Goal: Information Seeking & Learning: Learn about a topic

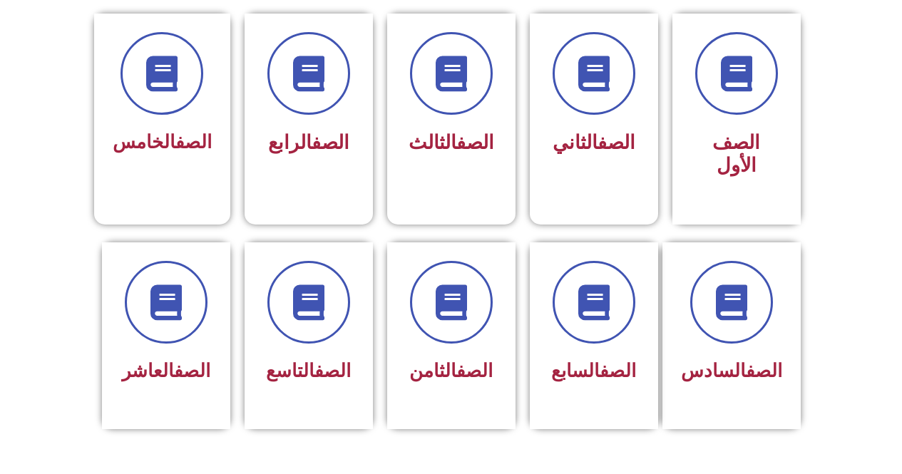
scroll to position [493, 0]
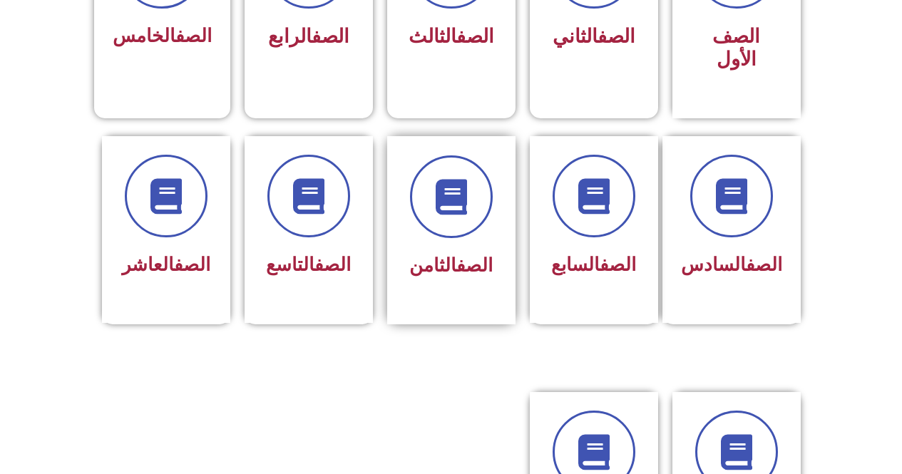
click at [453, 224] on div "الصف الثامن" at bounding box center [452, 220] width 90 height 128
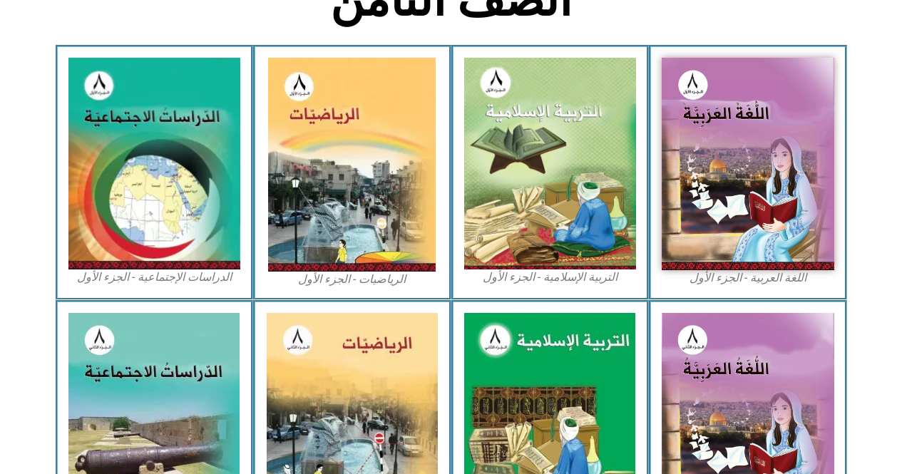
scroll to position [424, 0]
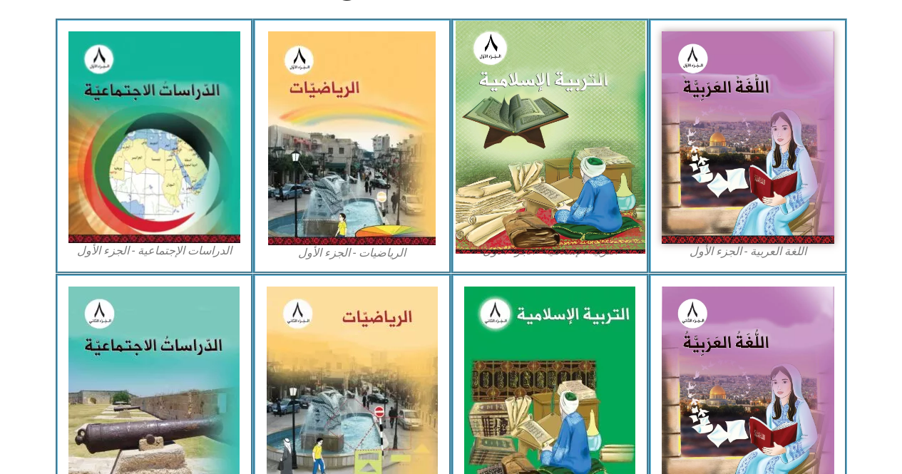
click at [594, 164] on img at bounding box center [550, 137] width 190 height 233
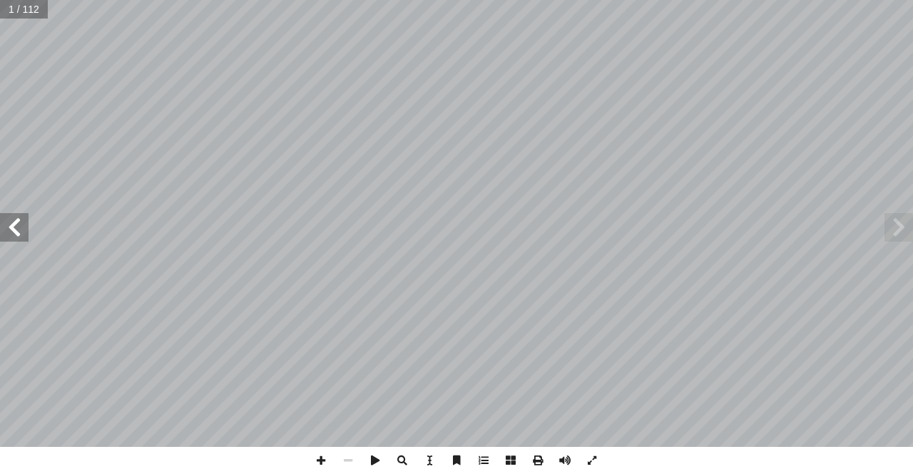
click at [900, 240] on span at bounding box center [899, 227] width 29 height 29
click at [906, 225] on span at bounding box center [899, 227] width 29 height 29
drag, startPoint x: 906, startPoint y: 225, endPoint x: 897, endPoint y: 225, distance: 8.6
click at [905, 225] on span at bounding box center [899, 227] width 29 height 29
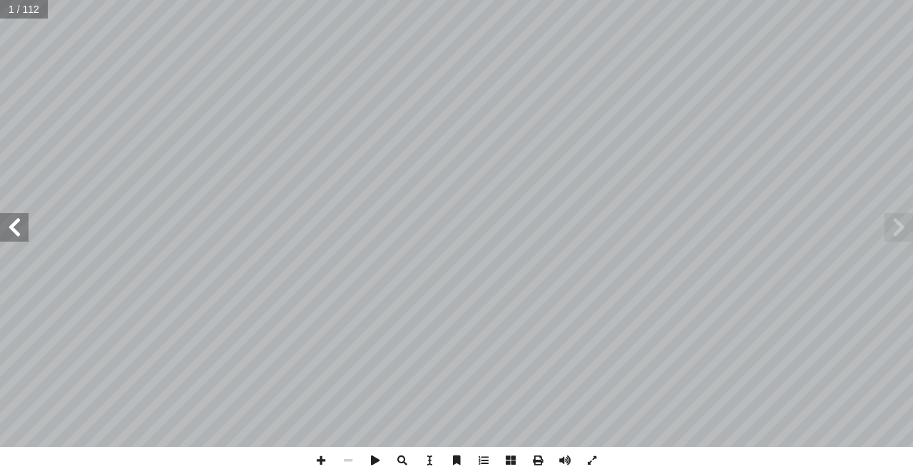
click at [846, 225] on div "ة َّ ي ِ لام ْ س إ ال� ُ ة َ ي ِ ب ْ ر َّ الت ليف: أ فريق الت� ٨ ُ زء ُ الج ل َ…" at bounding box center [456, 223] width 913 height 447
click at [204, 140] on div "ة َّ ي ِ لام ْ س إ ال� ُ ة َ ي ِ ب ْ ر َّ الت ليف: أ فريق الت� ٨ ُ زء ُ الج ل َ…" at bounding box center [456, 237] width 913 height 474
type input "****"
click at [897, 223] on span at bounding box center [899, 227] width 29 height 29
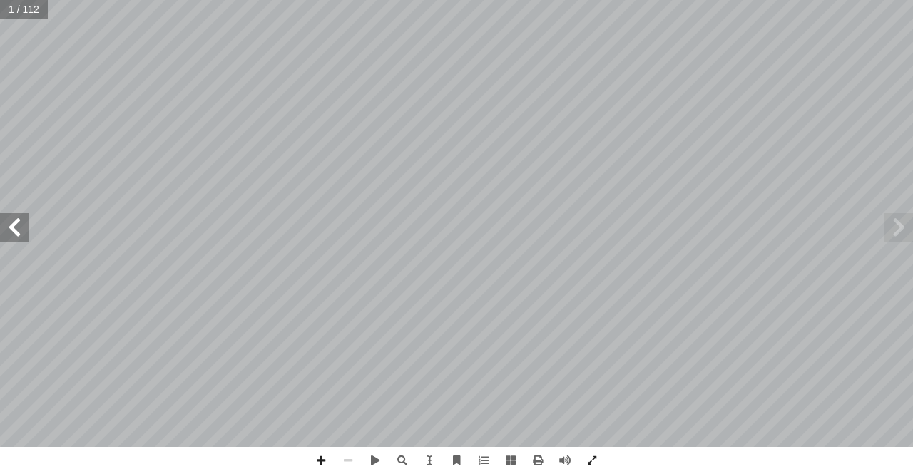
click at [897, 223] on span at bounding box center [899, 227] width 29 height 29
click at [896, 220] on span at bounding box center [899, 227] width 29 height 29
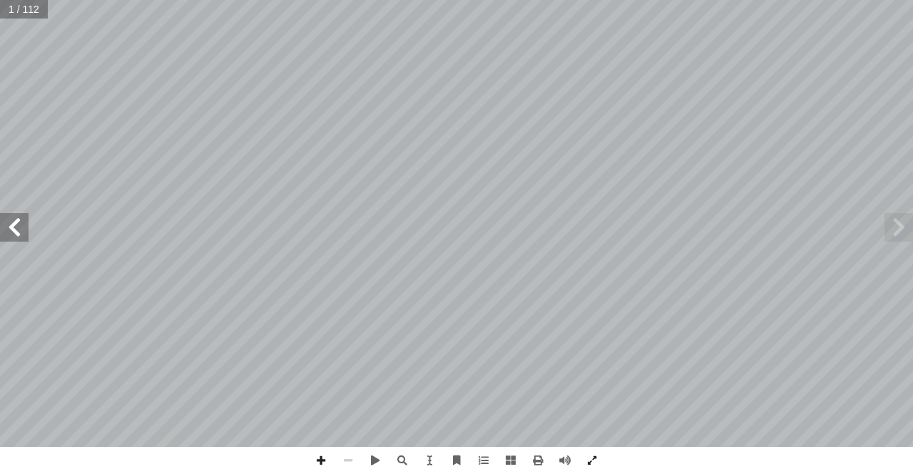
click at [0, 406] on div "ة َّ ي ِ لام ْ س إ ال� ُ ة َ ي ِ ب ْ ر َّ الت ليف: أ فريق الت� ٨ ُ زء ُ الج ل َ…" at bounding box center [456, 223] width 913 height 447
click at [11, 235] on span at bounding box center [14, 227] width 29 height 29
click at [20, 221] on span at bounding box center [14, 227] width 29 height 29
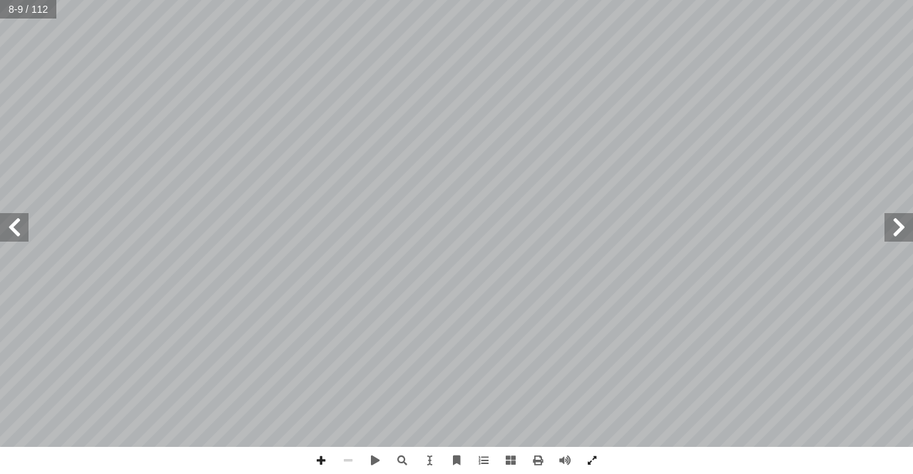
click at [16, 231] on span at bounding box center [14, 227] width 29 height 29
